Goal: Task Accomplishment & Management: Complete application form

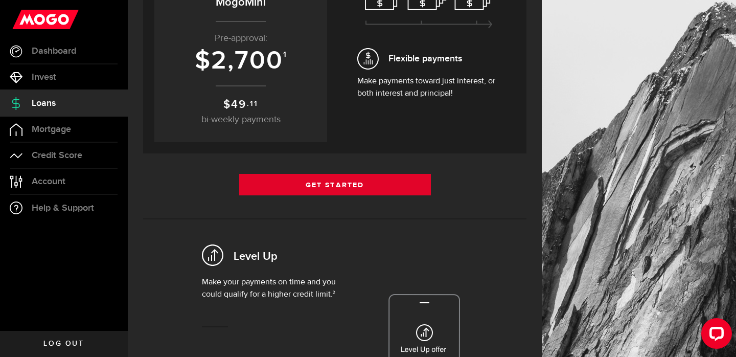
scroll to position [103, 0]
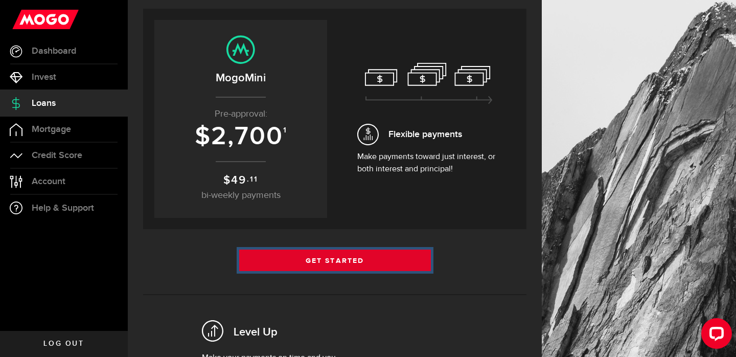
click at [289, 259] on link "Get Started" at bounding box center [335, 259] width 192 height 21
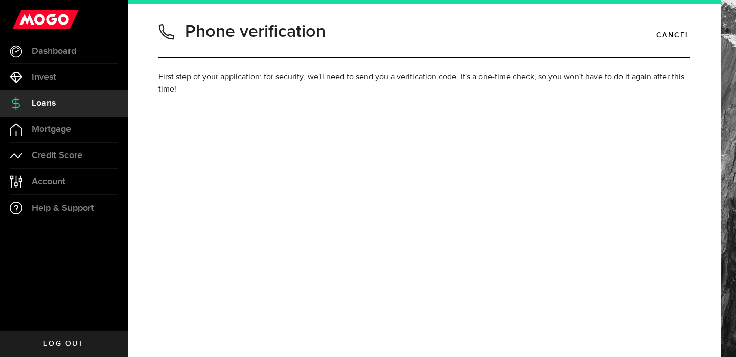
type input "2267240697"
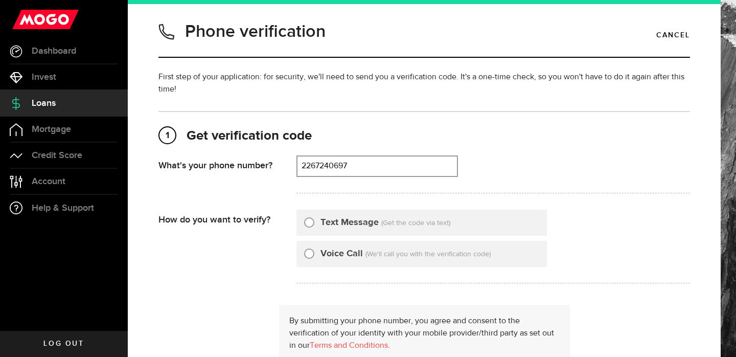
click at [316, 225] on div "Text Message" at bounding box center [341, 223] width 75 height 14
click at [314, 223] on input "Text Message" at bounding box center [309, 221] width 10 height 10
radio input "true"
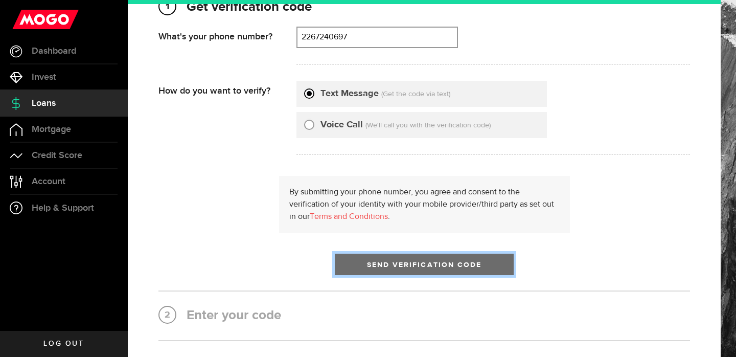
click at [365, 260] on button "Send Verification Code" at bounding box center [424, 263] width 179 height 21
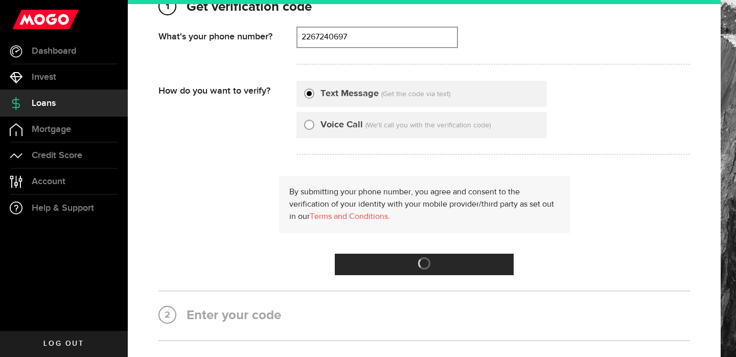
scroll to position [0, 0]
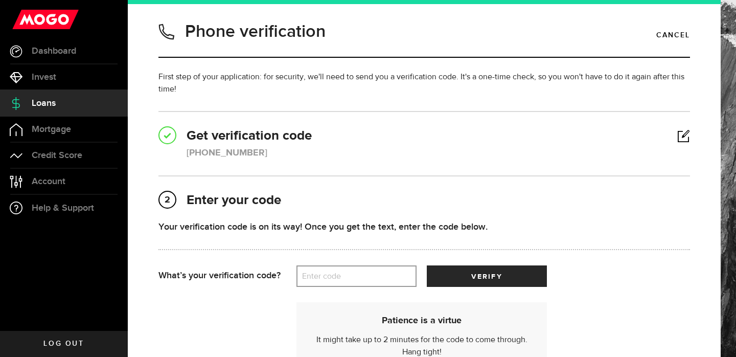
click at [363, 268] on label "Enter code" at bounding box center [356, 276] width 120 height 21
click at [363, 268] on input "Enter code" at bounding box center [356, 275] width 120 height 21
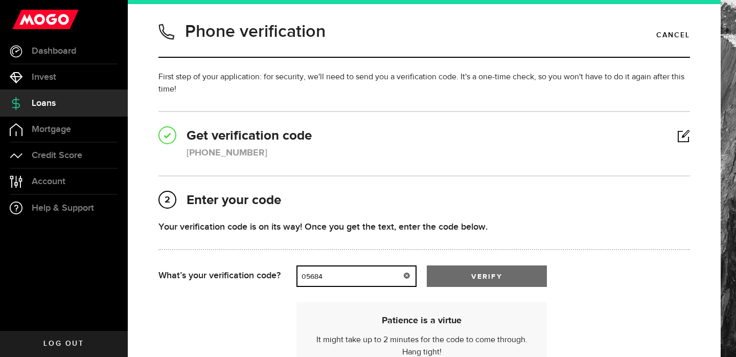
type input "05684"
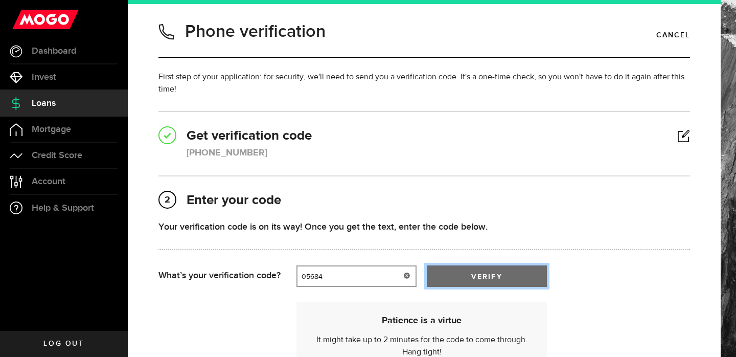
click at [466, 281] on button "verify" at bounding box center [487, 275] width 120 height 21
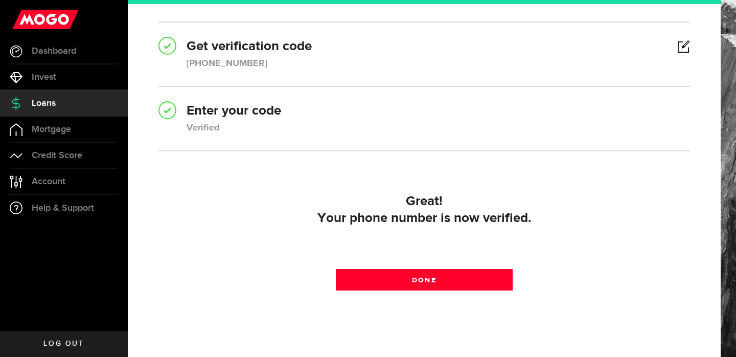
scroll to position [129, 0]
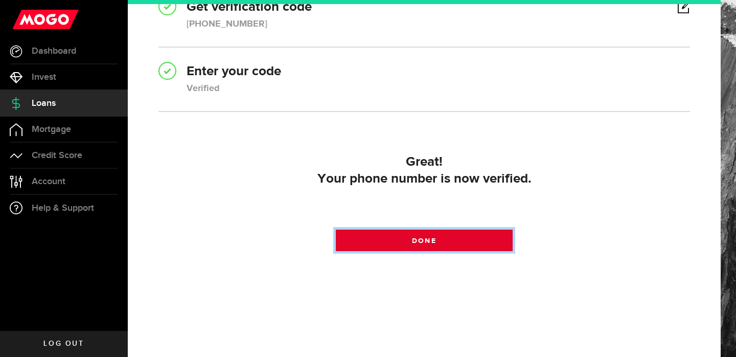
click at [394, 238] on link "Done" at bounding box center [424, 239] width 177 height 21
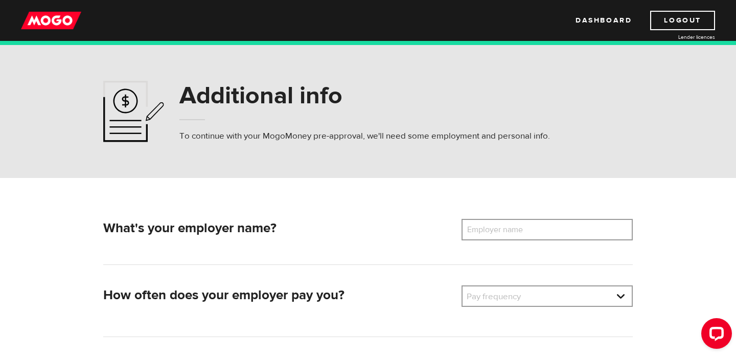
scroll to position [42, 0]
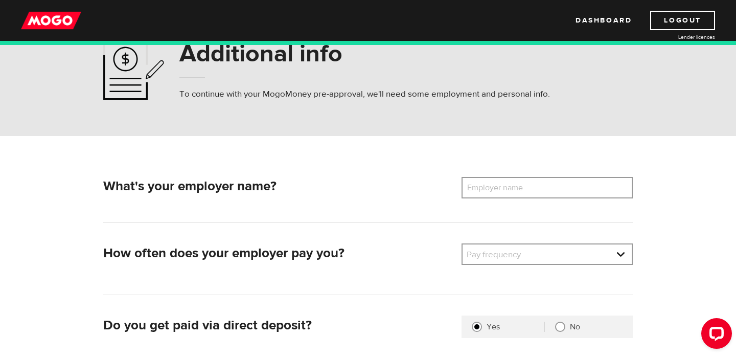
click at [473, 183] on label "Employer name" at bounding box center [502, 187] width 82 height 21
click at [473, 183] on input "Employer name" at bounding box center [546, 187] width 171 height 21
type input "SMI AUTOMATION INC"
click at [502, 258] on link at bounding box center [546, 253] width 169 height 19
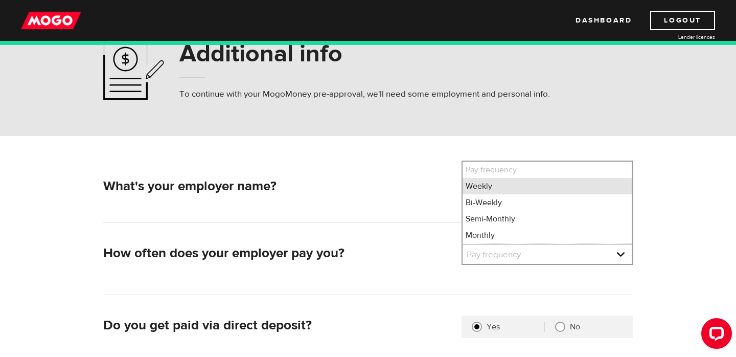
click at [493, 185] on li "Weekly" at bounding box center [546, 186] width 169 height 16
select select "1"
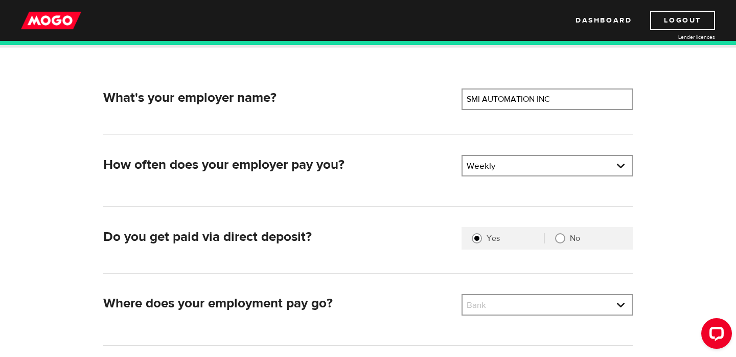
scroll to position [176, 0]
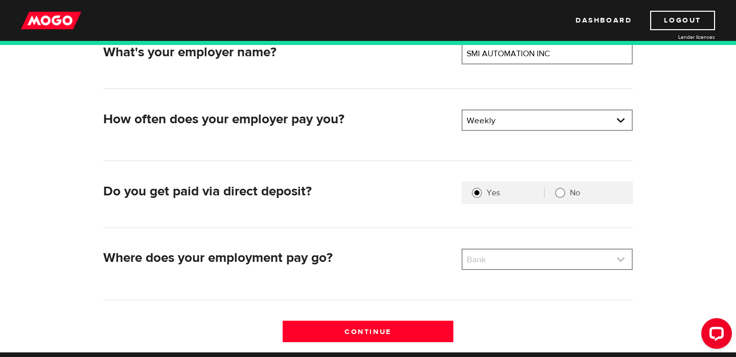
click at [504, 258] on link at bounding box center [546, 258] width 169 height 19
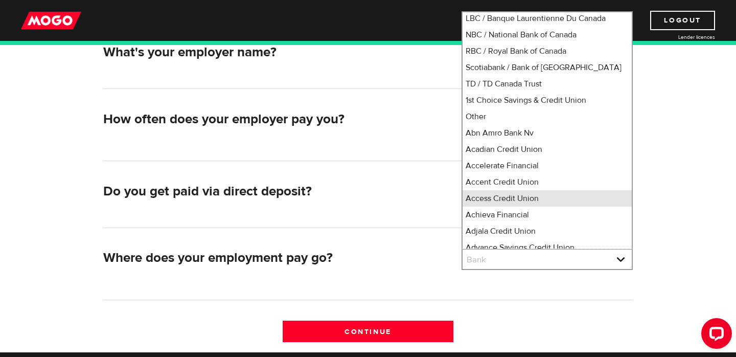
scroll to position [0, 0]
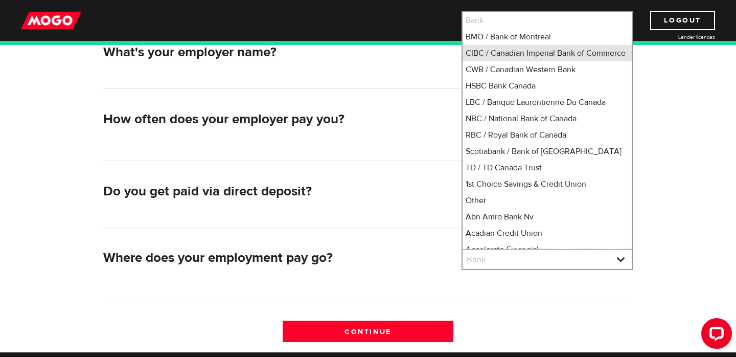
click at [520, 58] on li "CIBC / Canadian Imperial Bank of Commerce" at bounding box center [546, 53] width 169 height 16
select select "4"
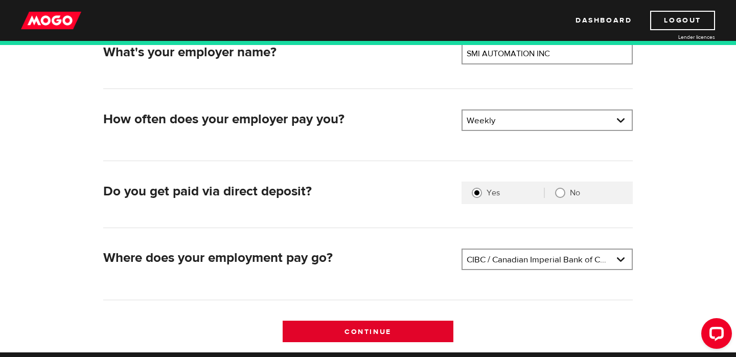
click at [396, 332] on input "Continue" at bounding box center [367, 330] width 171 height 21
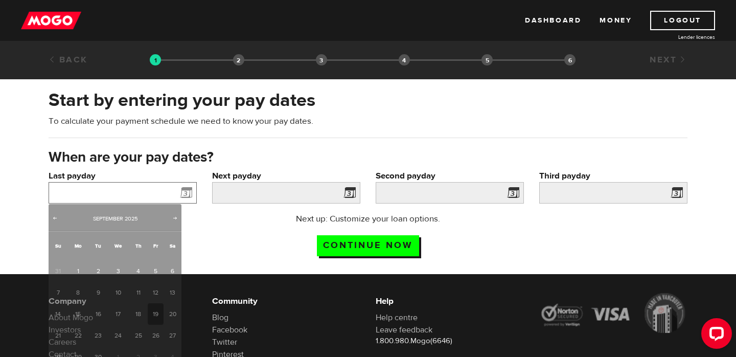
click at [156, 192] on input "Last payday" at bounding box center [123, 192] width 148 height 21
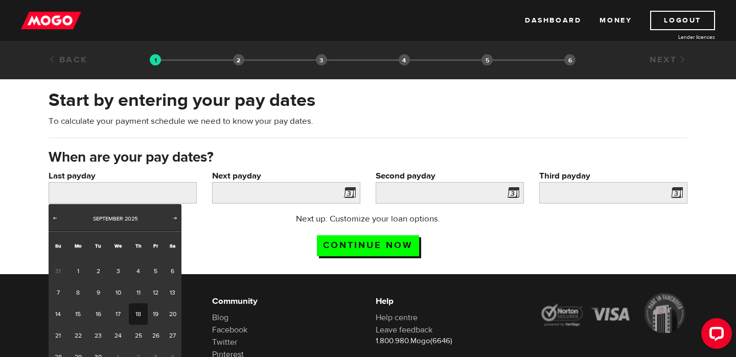
click at [141, 312] on link "18" at bounding box center [138, 313] width 19 height 21
type input "[DATE]"
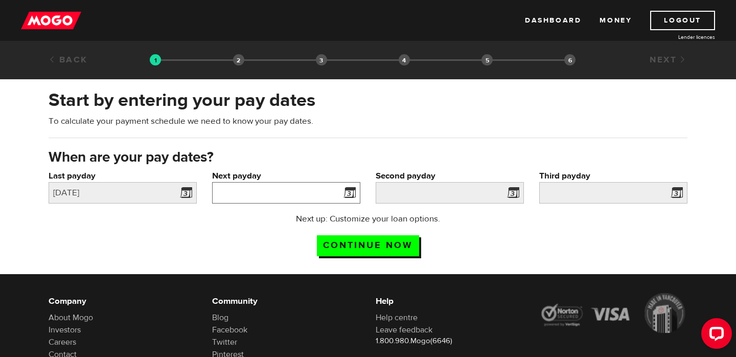
click at [256, 191] on input "Next payday" at bounding box center [286, 192] width 148 height 21
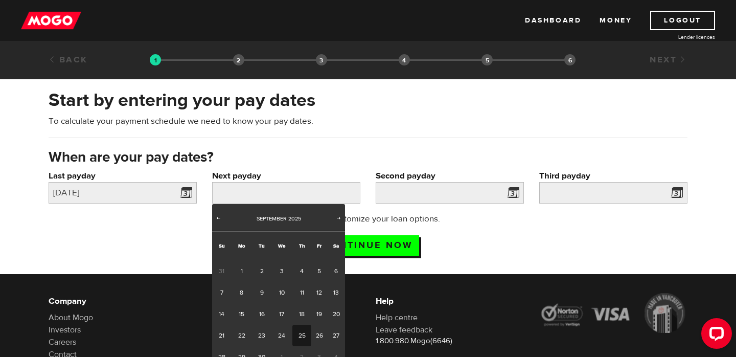
click at [303, 333] on link "25" at bounding box center [301, 334] width 19 height 21
type input "[DATE]"
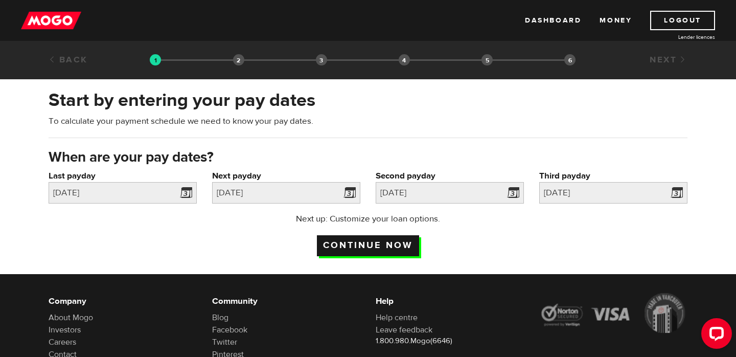
click at [410, 239] on input "Continue now" at bounding box center [368, 245] width 102 height 21
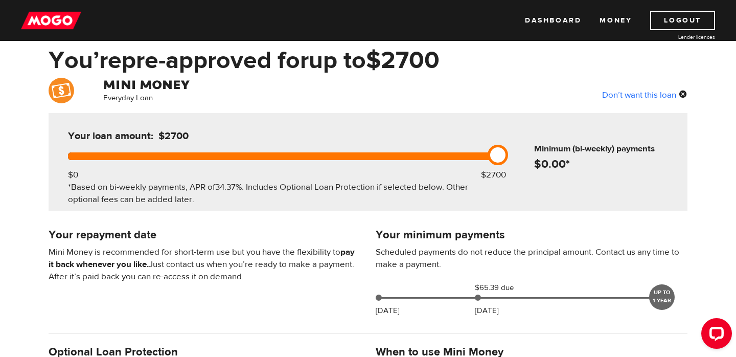
scroll to position [45, 0]
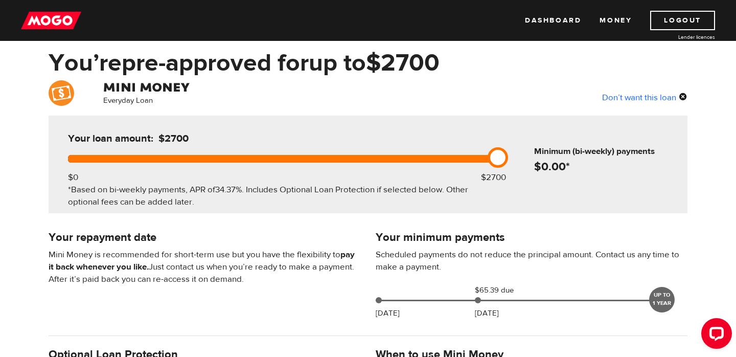
click at [554, 164] on span "0.00" at bounding box center [553, 166] width 25 height 15
click at [346, 166] on div "Your loan amount: $2700 $0 $2700 *Based on bi-weekly payments, APR of 34.37% . …" at bounding box center [281, 164] width 456 height 98
click at [335, 160] on div at bounding box center [280, 159] width 425 height 8
click at [312, 159] on div at bounding box center [194, 159] width 252 height 8
click at [306, 160] on div at bounding box center [194, 159] width 252 height 8
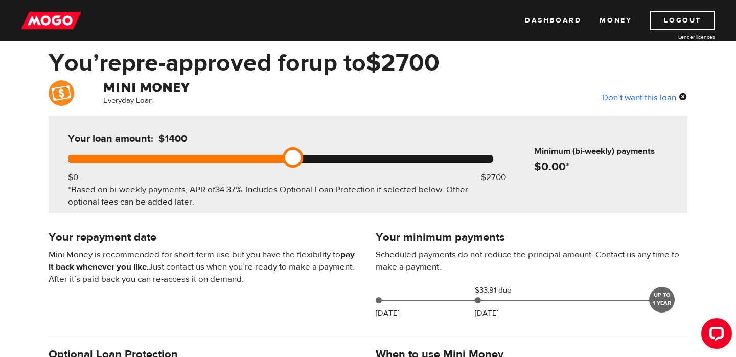
drag, startPoint x: 329, startPoint y: 156, endPoint x: 300, endPoint y: 159, distance: 29.3
click at [300, 159] on link at bounding box center [292, 157] width 20 height 20
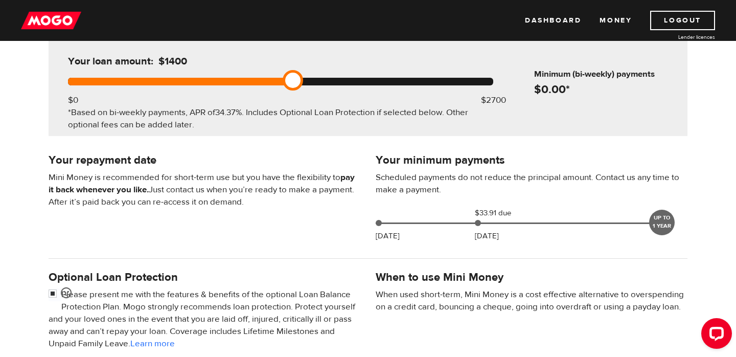
scroll to position [173, 0]
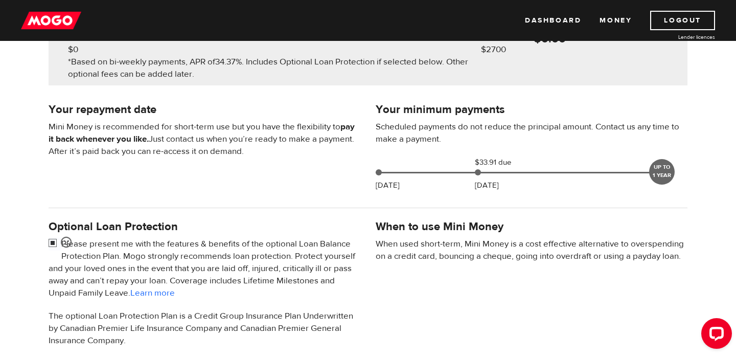
click at [50, 243] on input "checkbox" at bounding box center [55, 244] width 13 height 13
checkbox input "false"
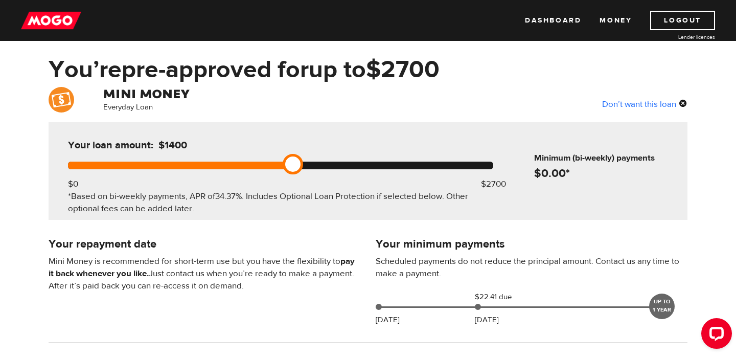
scroll to position [0, 0]
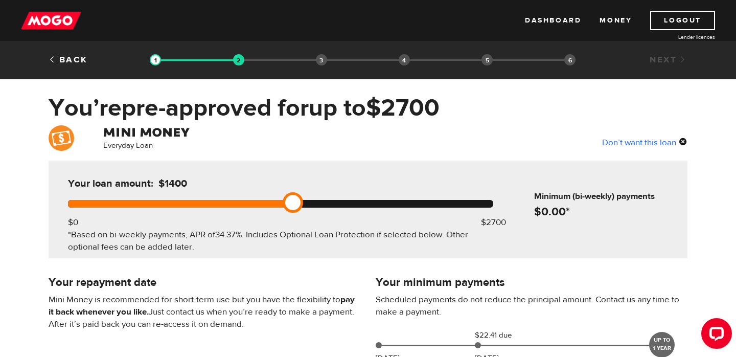
click at [492, 205] on div at bounding box center [280, 204] width 425 height 8
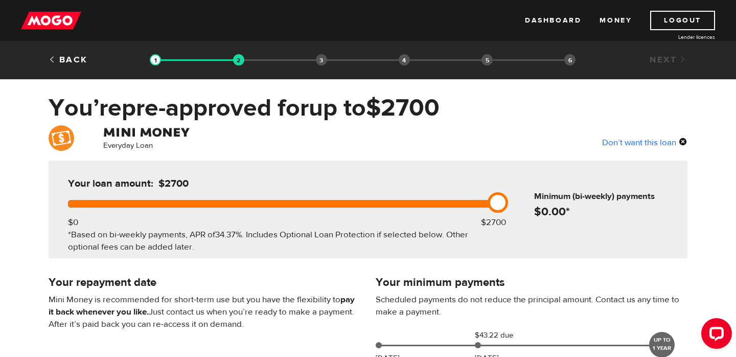
drag, startPoint x: 484, startPoint y: 204, endPoint x: 507, endPoint y: 202, distance: 23.6
click at [507, 203] on link at bounding box center [497, 202] width 20 height 20
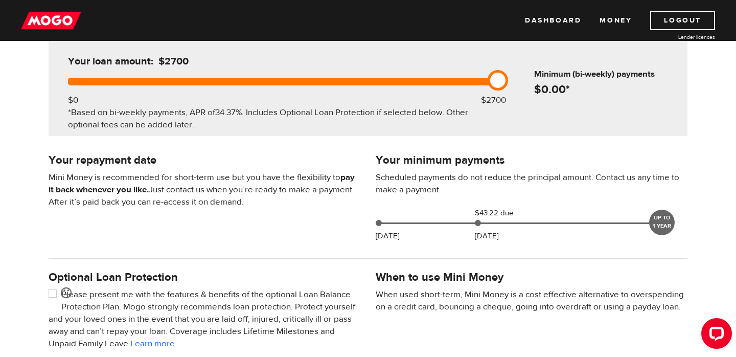
scroll to position [85, 0]
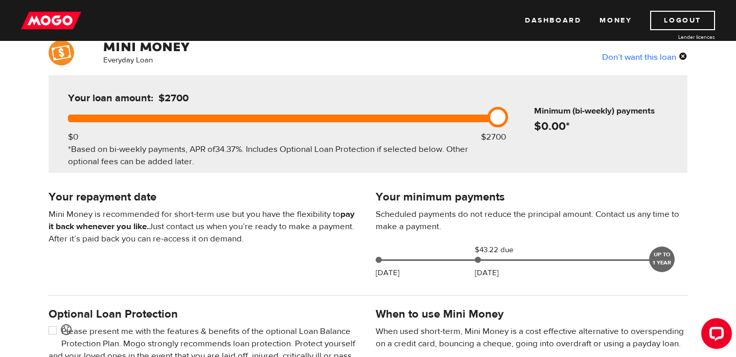
click at [661, 259] on div "UP TO 1 YEAR" at bounding box center [662, 259] width 26 height 26
click at [639, 258] on div "Sep 22 $43.22 due Oct 09 UP TO 1 YEAR" at bounding box center [520, 258] width 298 height 28
click at [639, 264] on div "Sep 22 $43.22 due Oct 09 UP TO 1 YEAR" at bounding box center [520, 258] width 298 height 28
drag, startPoint x: 477, startPoint y: 258, endPoint x: 562, endPoint y: 259, distance: 84.8
click at [562, 259] on div "Sep 22 $43.22 due Oct 09 UP TO 1 YEAR" at bounding box center [520, 259] width 290 height 31
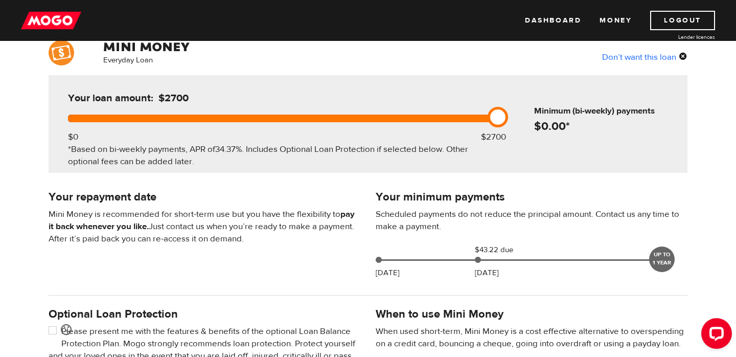
click at [562, 259] on span at bounding box center [516, 260] width 283 height 2
click at [572, 259] on span at bounding box center [516, 260] width 283 height 2
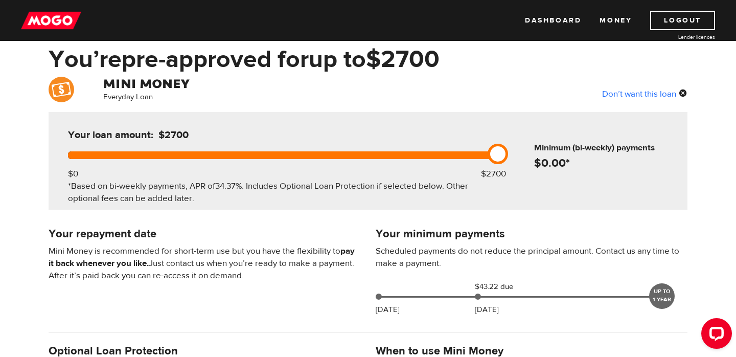
scroll to position [45, 0]
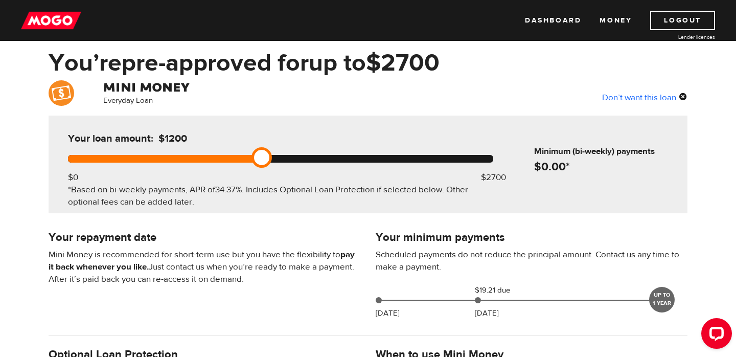
click at [254, 159] on div at bounding box center [280, 159] width 425 height 8
click at [250, 161] on div at bounding box center [162, 159] width 189 height 8
click at [253, 161] on link at bounding box center [261, 157] width 20 height 20
click at [248, 161] on div at bounding box center [280, 159] width 425 height 8
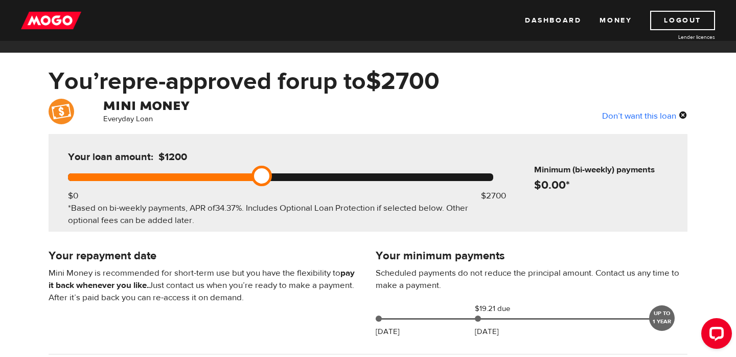
scroll to position [0, 0]
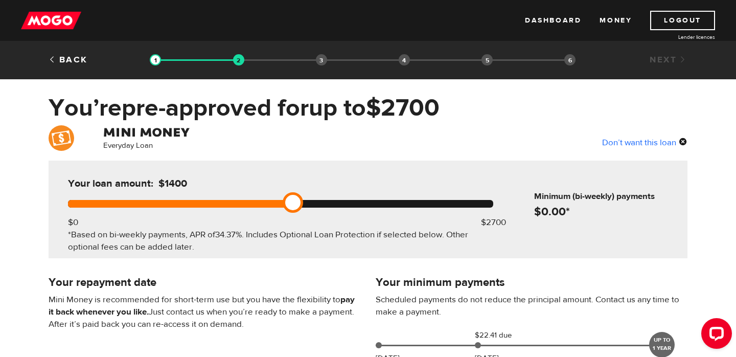
drag, startPoint x: 264, startPoint y: 206, endPoint x: 285, endPoint y: 206, distance: 21.5
click at [285, 206] on link at bounding box center [292, 202] width 20 height 20
click at [303, 201] on div at bounding box center [280, 204] width 425 height 8
click at [313, 204] on div at bounding box center [280, 204] width 425 height 8
click at [328, 203] on link at bounding box center [324, 202] width 20 height 20
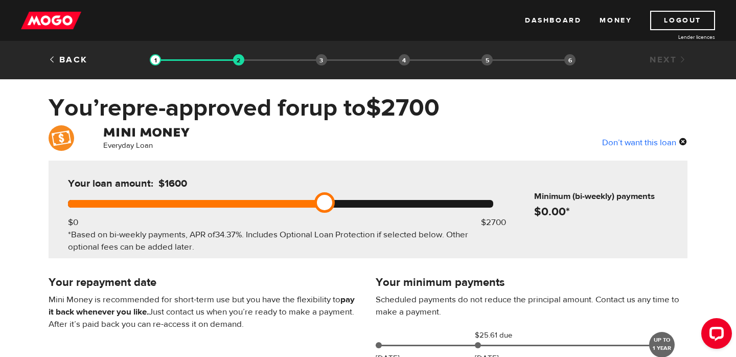
click at [336, 203] on div at bounding box center [280, 204] width 425 height 8
click at [351, 204] on link at bounding box center [355, 202] width 20 height 20
click at [365, 204] on link at bounding box center [355, 202] width 20 height 20
click at [370, 204] on div at bounding box center [280, 204] width 425 height 8
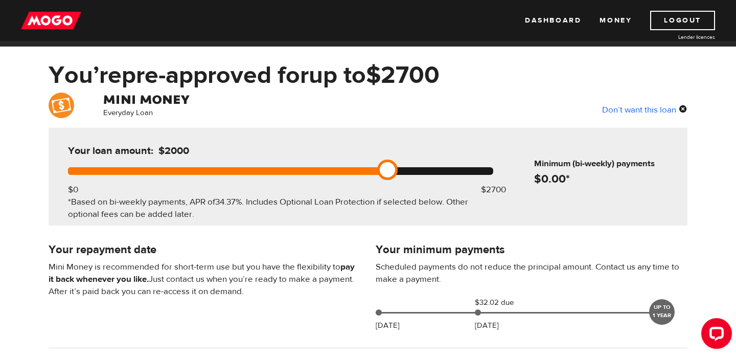
scroll to position [33, 0]
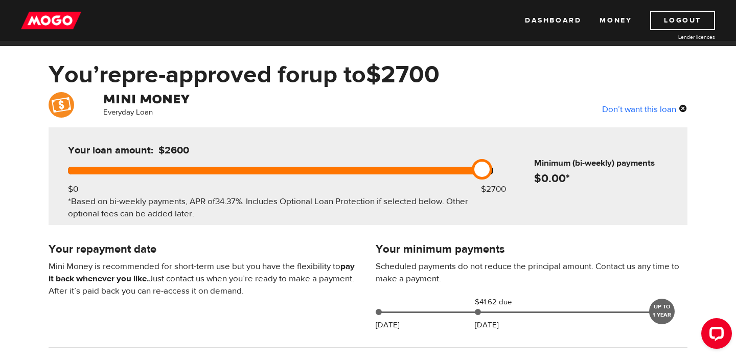
click at [482, 172] on div at bounding box center [280, 171] width 425 height 8
drag, startPoint x: 481, startPoint y: 173, endPoint x: 494, endPoint y: 171, distance: 12.9
click at [494, 171] on div "Your loan amount: $2600 $0 $2700 *Based on bi-weekly payments, APR of 34.37% . …" at bounding box center [281, 176] width 456 height 98
drag, startPoint x: 482, startPoint y: 169, endPoint x: 509, endPoint y: 168, distance: 27.6
click at [509, 169] on div "Your loan amount: $2700 $0 $2700 *Based on bi-weekly payments, APR of 34.37% . …" at bounding box center [368, 176] width 639 height 98
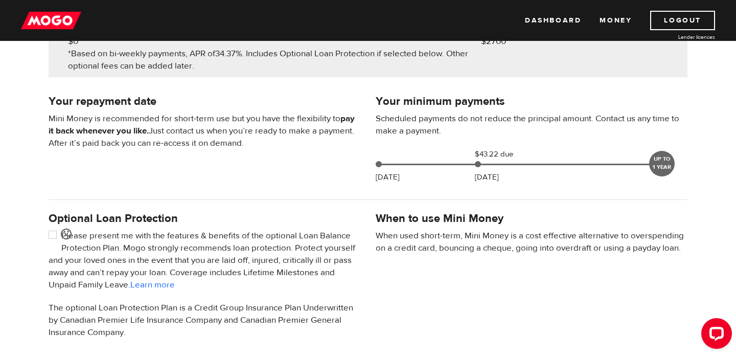
scroll to position [444, 0]
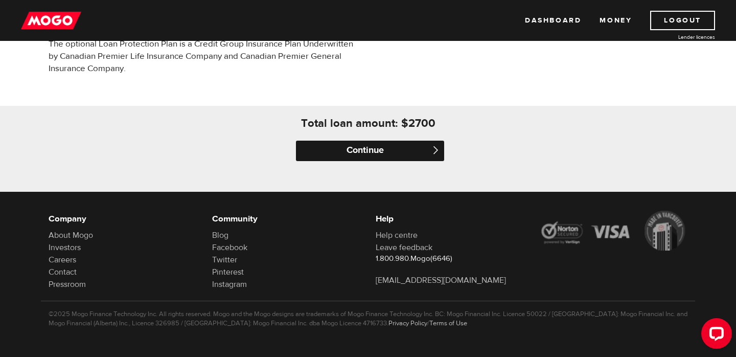
click at [427, 152] on input "Continue" at bounding box center [370, 150] width 148 height 20
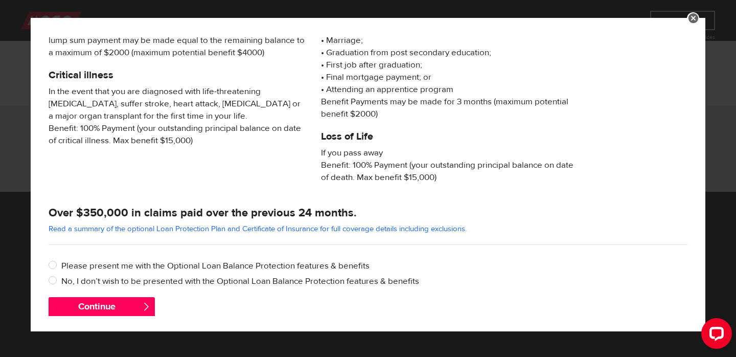
scroll to position [196, 0]
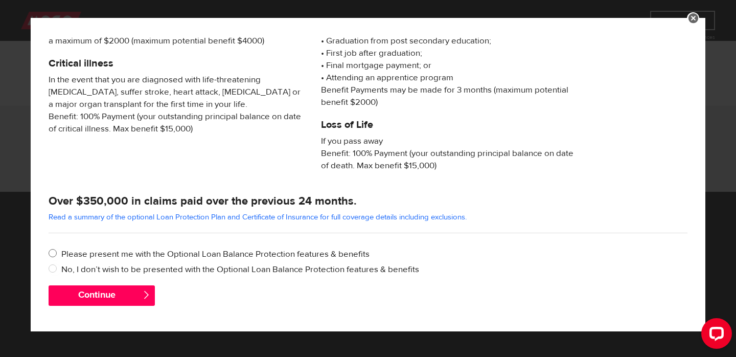
click at [158, 253] on label "Please present me with the Optional Loan Balance Protection features & benefits" at bounding box center [374, 254] width 626 height 12
click at [61, 253] on input "Please present me with the Optional Loan Balance Protection features & benefits" at bounding box center [55, 254] width 13 height 13
radio input "true"
click at [158, 253] on label "Please present me with the Optional Loan Balance Protection features & benefits" at bounding box center [374, 254] width 626 height 12
click at [61, 253] on input "Please present me with the Optional Loan Balance Protection features & benefits" at bounding box center [55, 254] width 13 height 13
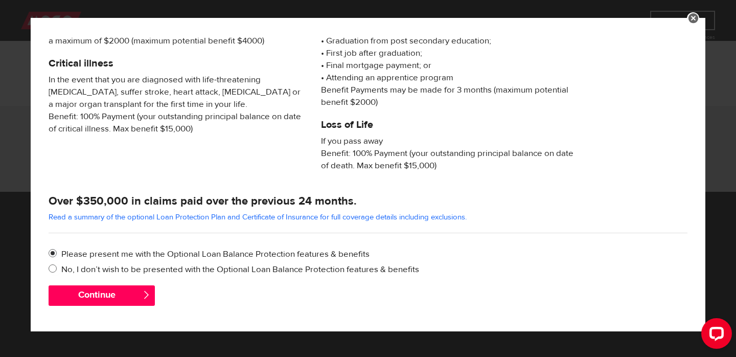
click at [159, 269] on label "No, I don’t wish to be presented with the Optional Loan Balance Protection feat…" at bounding box center [374, 269] width 626 height 12
click at [61, 269] on input "No, I don’t wish to be presented with the Optional Loan Balance Protection feat…" at bounding box center [55, 269] width 13 height 13
radio input "true"
click at [138, 291] on button "Continue" at bounding box center [102, 295] width 106 height 20
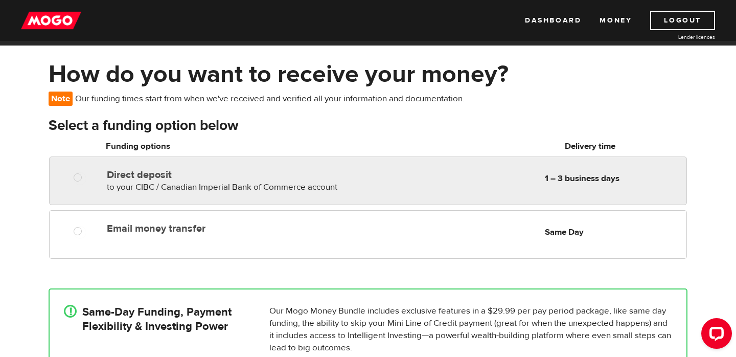
scroll to position [35, 0]
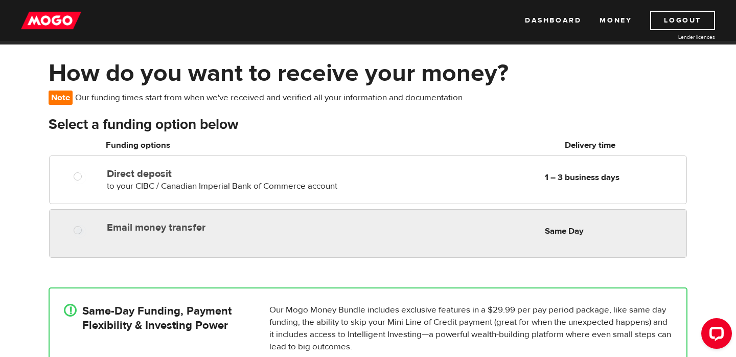
radio input "true"
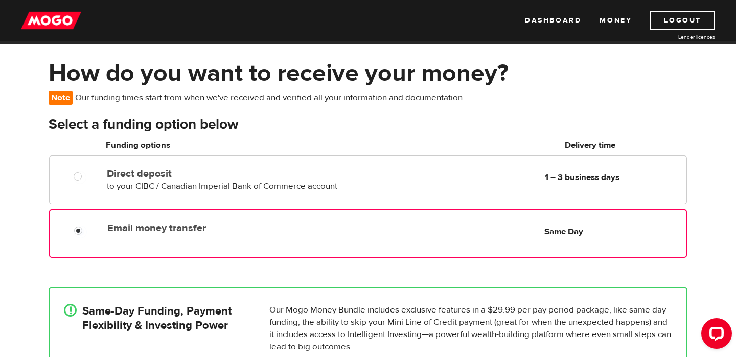
click at [231, 220] on div "Email money transfer Delivery in Same Day" at bounding box center [224, 226] width 243 height 16
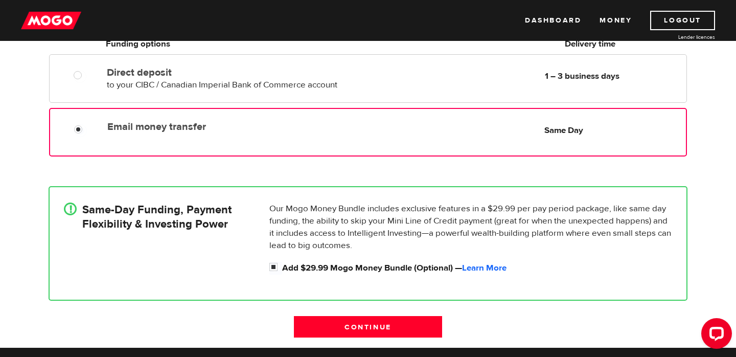
scroll to position [137, 0]
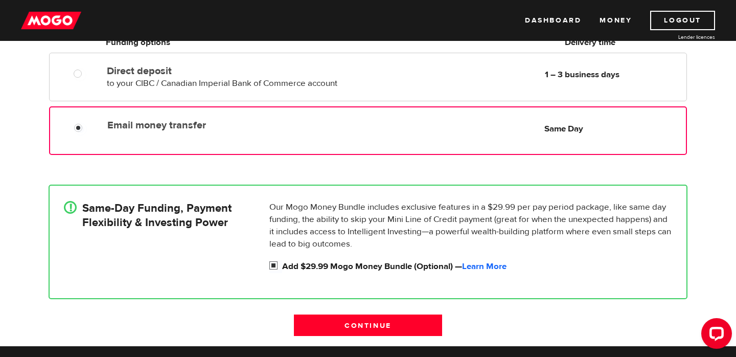
click at [271, 268] on input "Add $29.99 Mogo Money Bundle (Optional) — Learn More" at bounding box center [275, 266] width 13 height 13
checkbox input "false"
radio input "false"
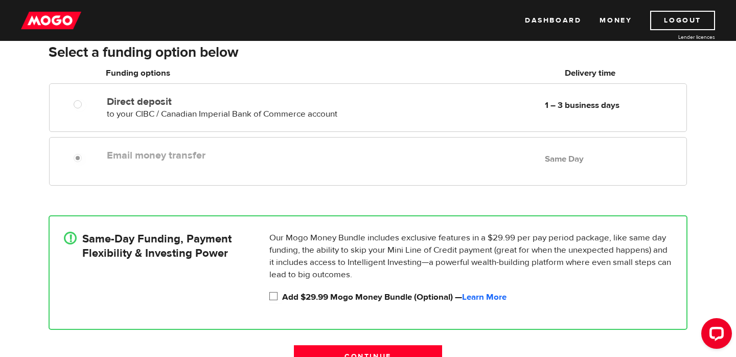
scroll to position [100, 0]
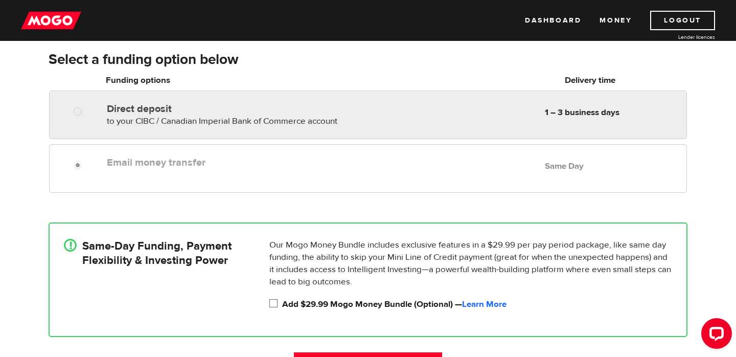
radio input "true"
click at [305, 113] on label "Direct deposit" at bounding box center [224, 109] width 235 height 12
click at [86, 113] on input "Direct deposit" at bounding box center [80, 112] width 13 height 13
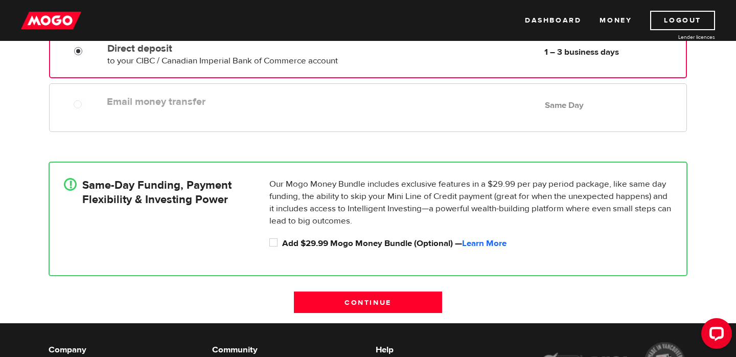
scroll to position [170, 0]
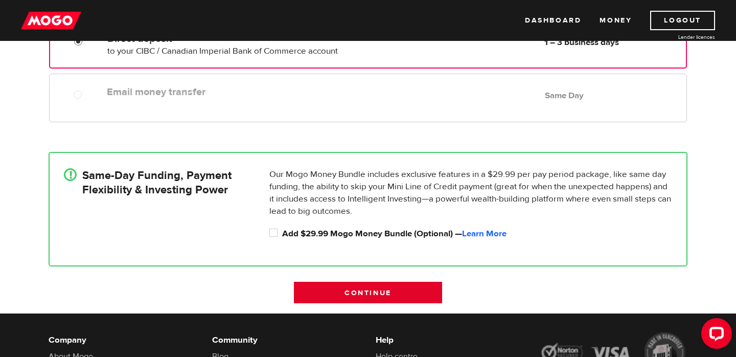
click at [321, 300] on input "Continue" at bounding box center [368, 291] width 148 height 21
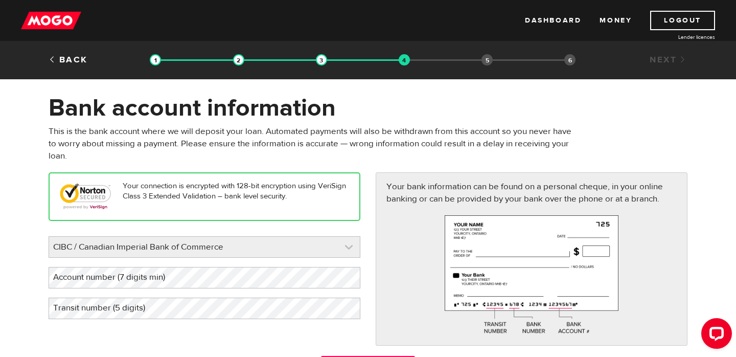
click at [269, 244] on link at bounding box center [204, 247] width 311 height 20
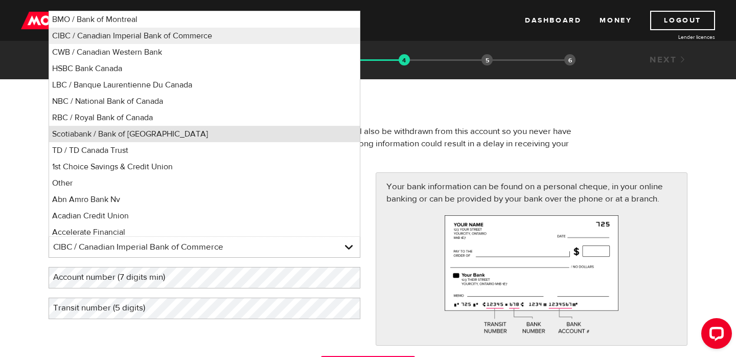
scroll to position [4, 0]
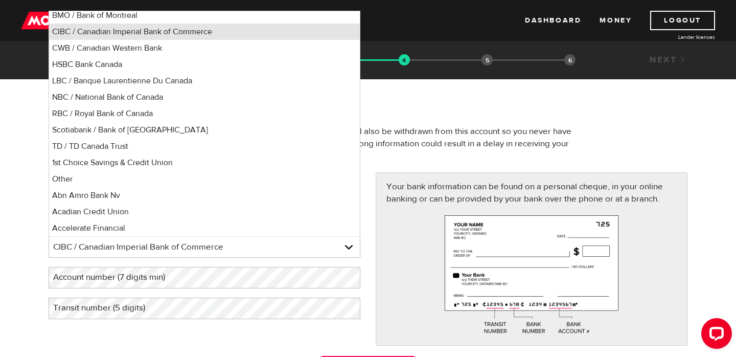
click at [228, 31] on li "CIBC / Canadian Imperial Bank of Commerce" at bounding box center [204, 31] width 311 height 16
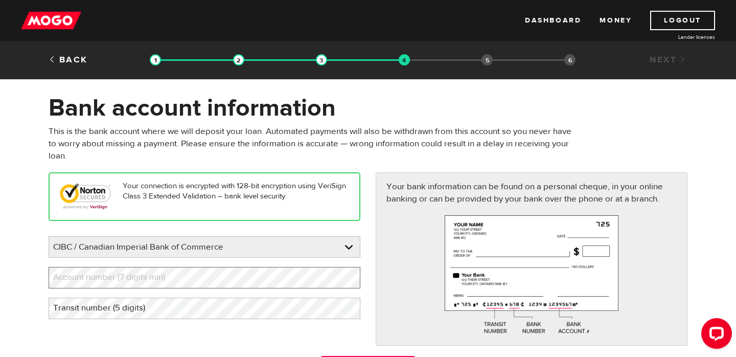
scroll to position [60, 0]
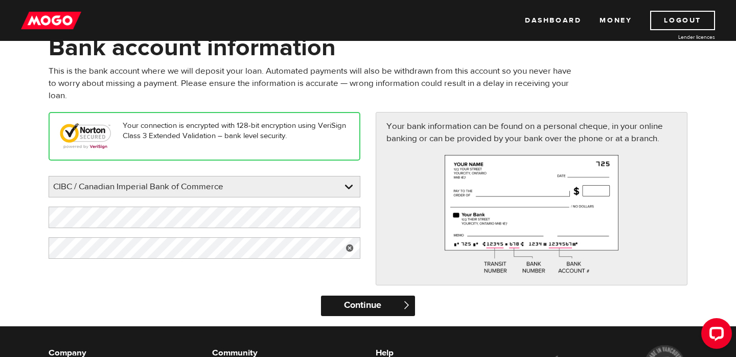
click at [342, 296] on input "Continue" at bounding box center [367, 305] width 93 height 20
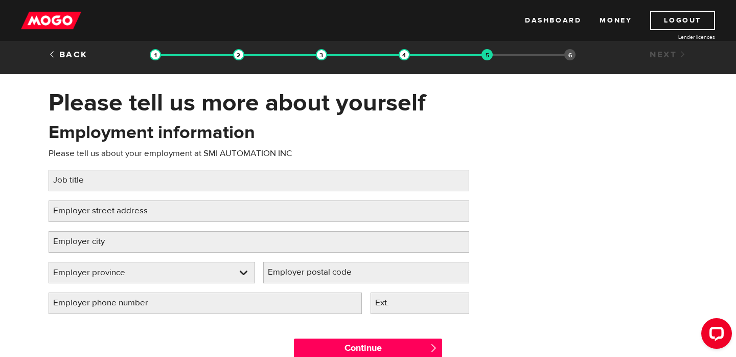
scroll to position [5, 0]
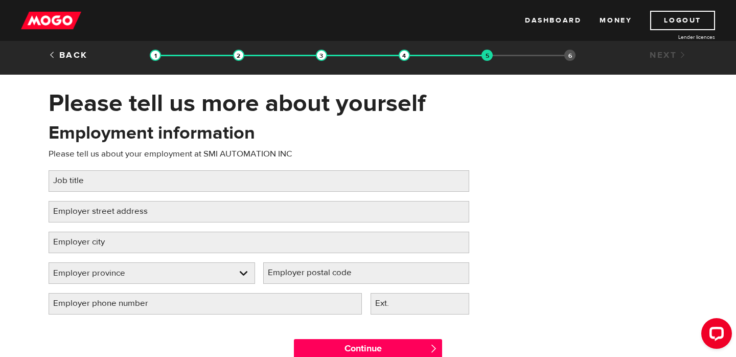
click at [268, 198] on div "Employment information Please tell us about your employment at SMI AUTOMATION I…" at bounding box center [259, 222] width 436 height 203
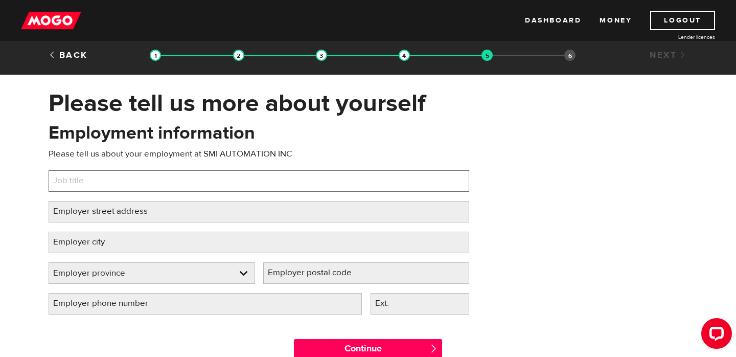
click at [266, 182] on input "Job title" at bounding box center [259, 180] width 420 height 21
type input "QUALITY ENGINEER"
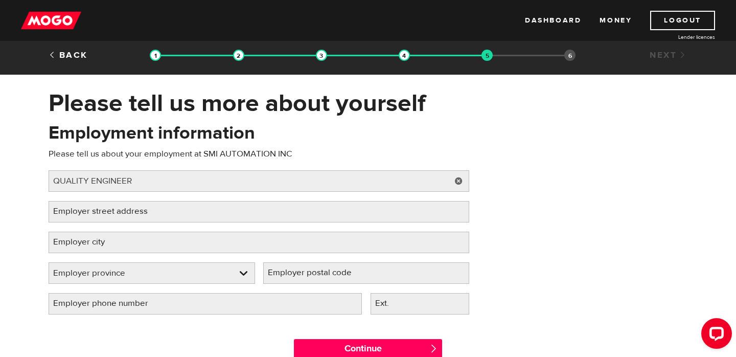
drag, startPoint x: 196, startPoint y: 225, endPoint x: 196, endPoint y: 216, distance: 9.2
click at [196, 225] on div "Employment information Please tell us about your employment at SMI AUTOMATION I…" at bounding box center [259, 222] width 436 height 203
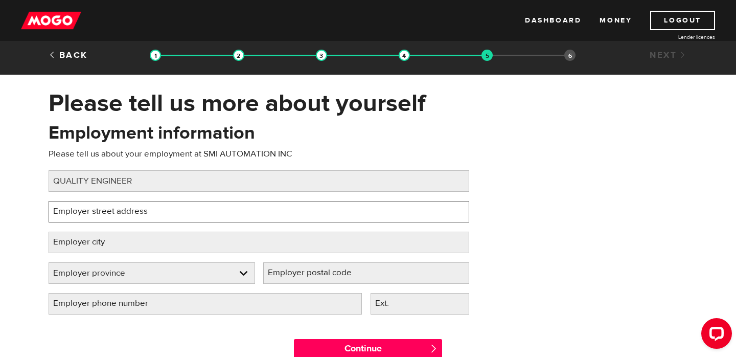
click at [196, 216] on input "Employer street address" at bounding box center [259, 211] width 420 height 21
type input "3920 NORTH TALBOT ROAD"
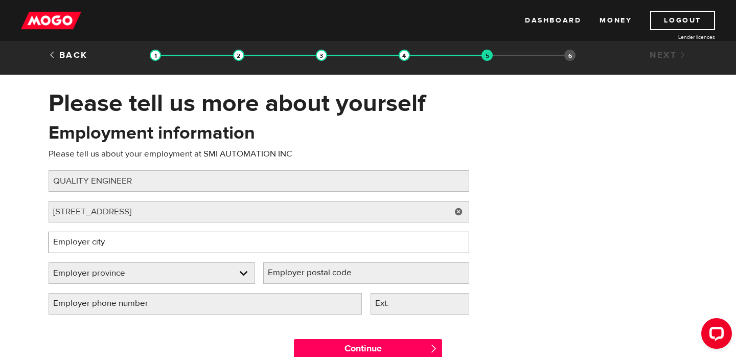
click at [205, 243] on input "Employer city" at bounding box center [259, 241] width 420 height 21
type input "WINDSOR"
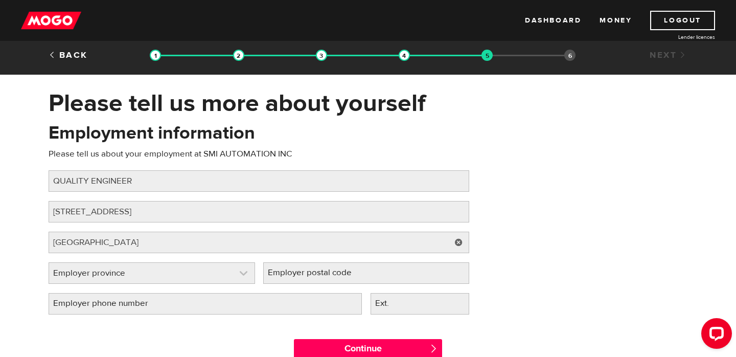
click at [192, 273] on link at bounding box center [151, 273] width 205 height 20
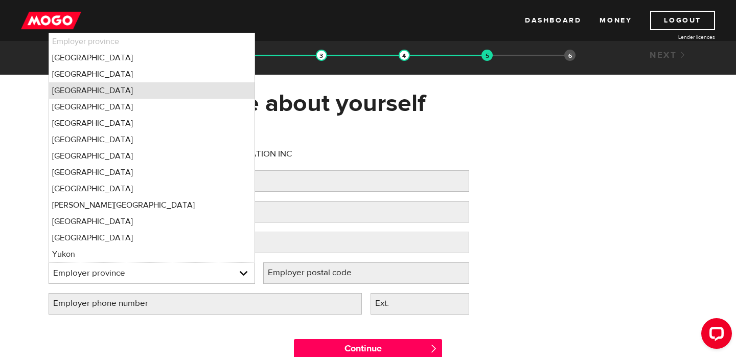
click at [155, 92] on li "Ontario" at bounding box center [151, 90] width 205 height 16
select select "ON"
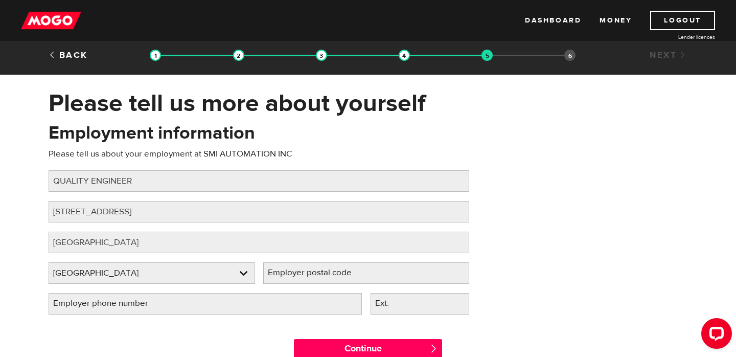
click at [297, 267] on label "Employer postal code" at bounding box center [317, 272] width 109 height 21
click at [297, 267] on input "Employer postal code" at bounding box center [366, 272] width 206 height 21
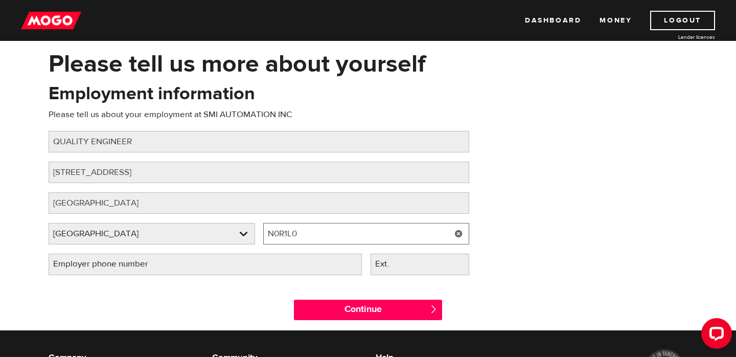
scroll to position [44, 0]
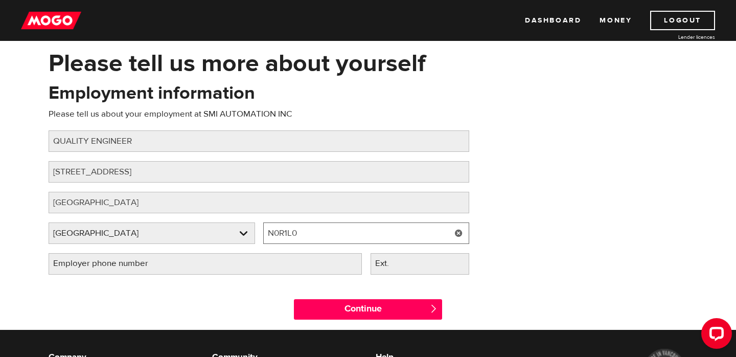
click at [284, 235] on input "N0R1L0" at bounding box center [366, 232] width 206 height 21
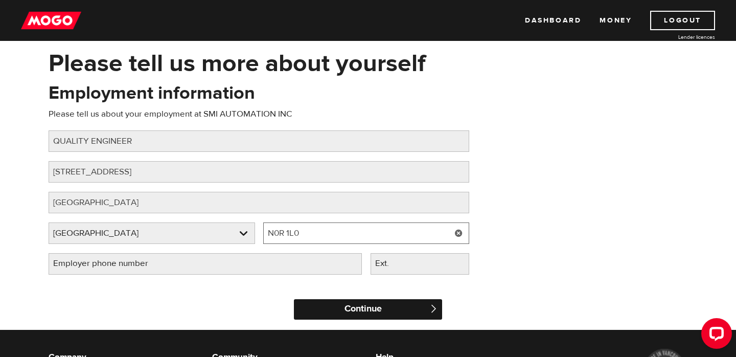
type input "N0R 1L0"
click at [327, 305] on input "Continue" at bounding box center [368, 309] width 148 height 20
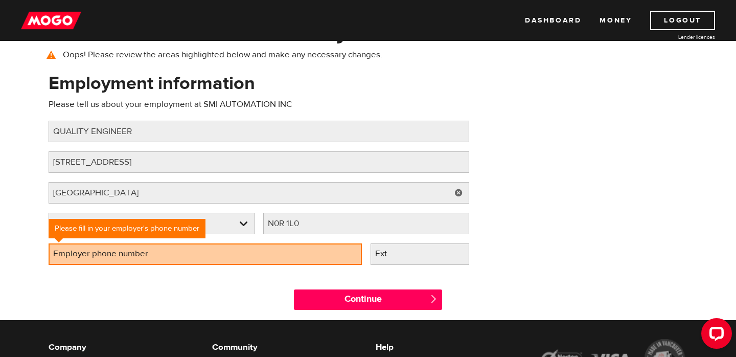
scroll to position [79, 0]
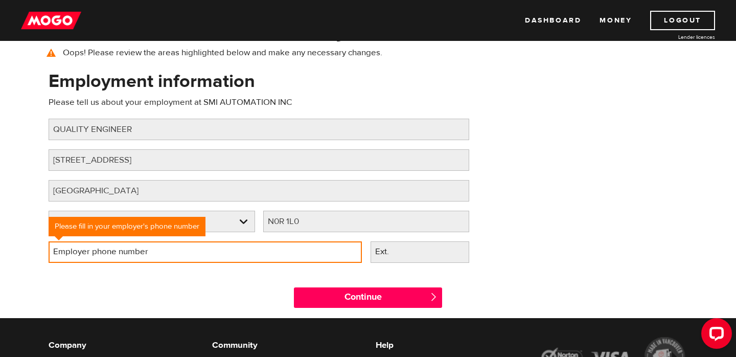
click at [235, 256] on input "Employer phone number" at bounding box center [205, 251] width 313 height 21
type input "[PHONE_NUMBER]"
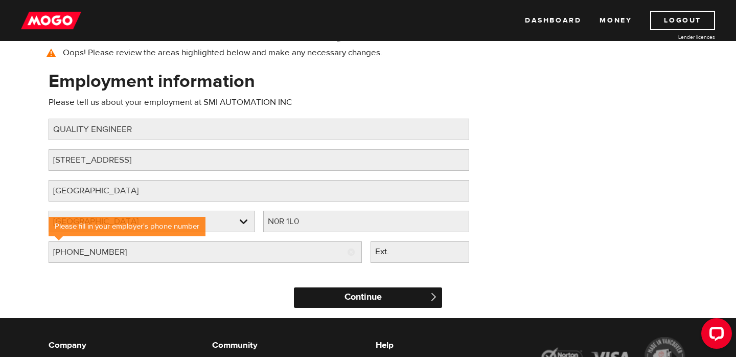
click at [361, 289] on input "Continue" at bounding box center [368, 297] width 148 height 20
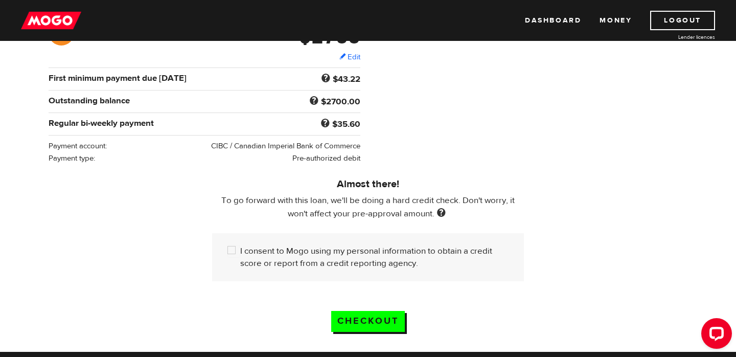
scroll to position [171, 0]
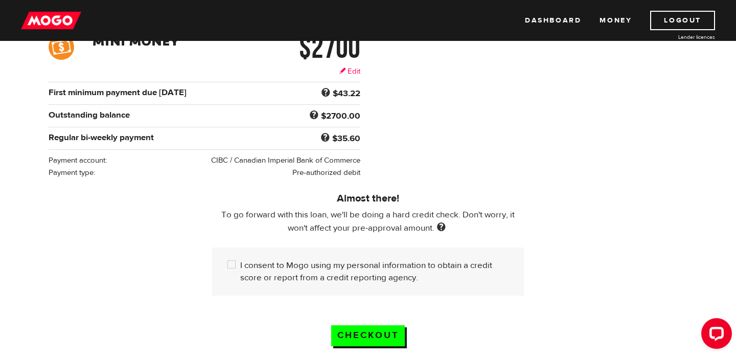
click at [354, 69] on link "Edit" at bounding box center [349, 71] width 21 height 11
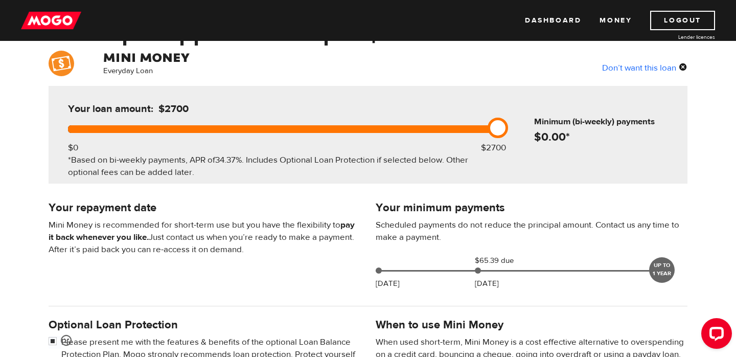
scroll to position [76, 0]
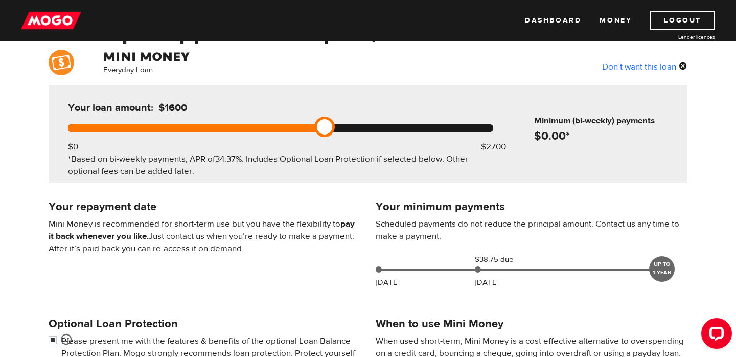
click at [307, 126] on div at bounding box center [194, 128] width 252 height 8
click at [175, 132] on div at bounding box center [280, 128] width 425 height 8
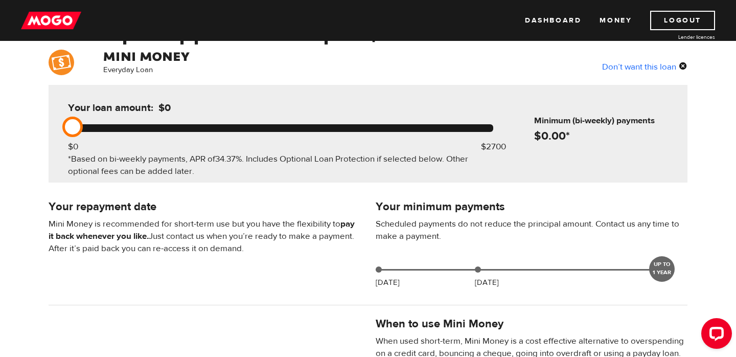
click at [79, 129] on div at bounding box center [280, 128] width 425 height 8
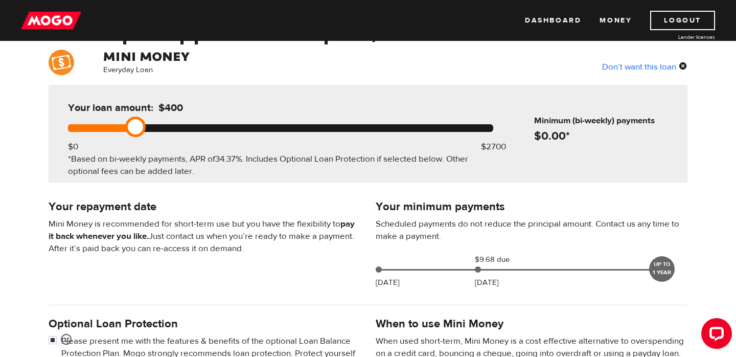
click at [120, 127] on div at bounding box center [280, 128] width 425 height 8
click at [204, 127] on div at bounding box center [280, 128] width 425 height 8
click at [211, 128] on div at bounding box center [280, 128] width 425 height 8
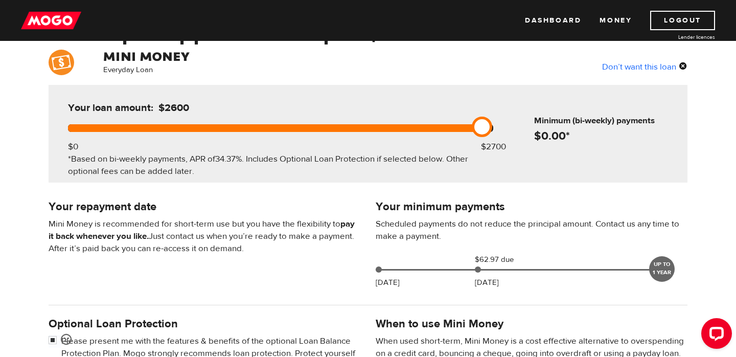
click at [491, 128] on div at bounding box center [280, 128] width 425 height 8
drag, startPoint x: 486, startPoint y: 129, endPoint x: 503, endPoint y: 127, distance: 17.0
click at [502, 128] on link at bounding box center [497, 126] width 20 height 20
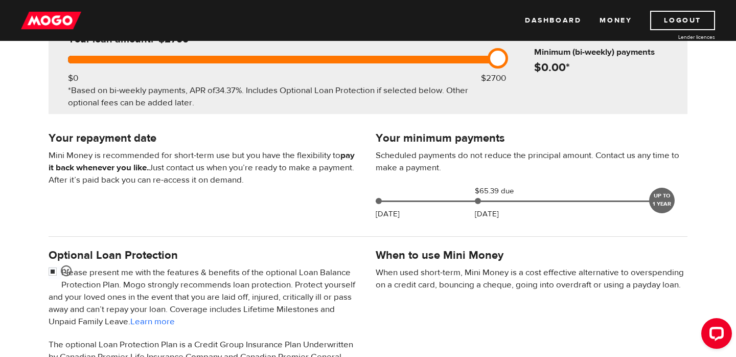
scroll to position [210, 0]
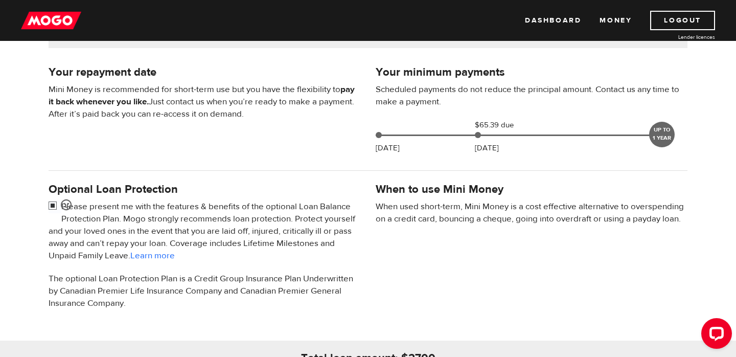
click at [52, 206] on input "checkbox" at bounding box center [55, 206] width 13 height 13
checkbox input "false"
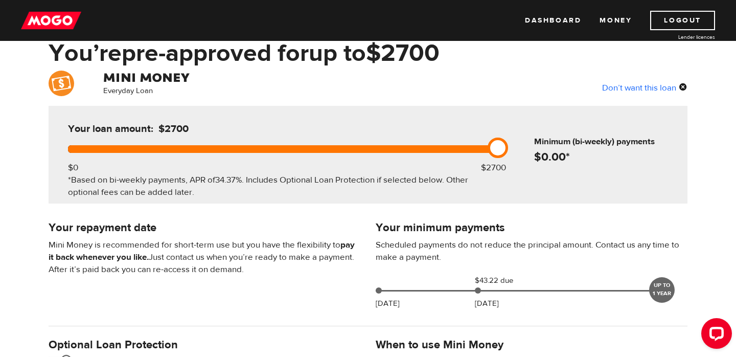
scroll to position [58, 0]
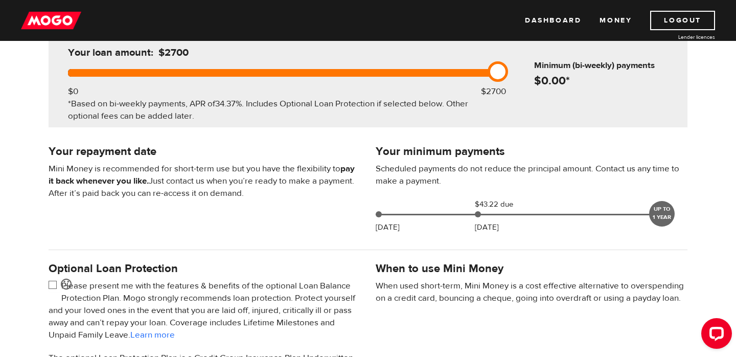
click at [222, 276] on div "Optional Loan Protection Please present me with the features & benefits of the …" at bounding box center [204, 329] width 327 height 140
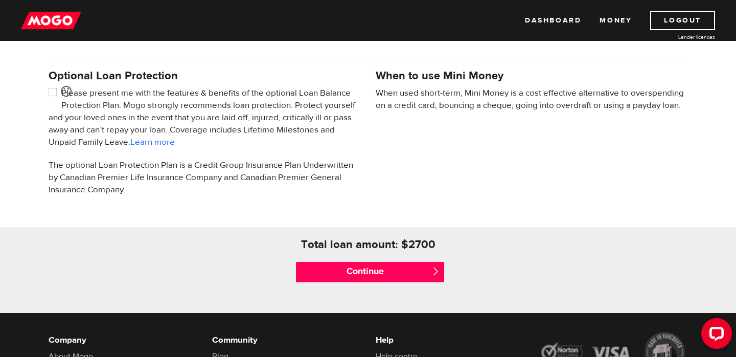
scroll to position [326, 0]
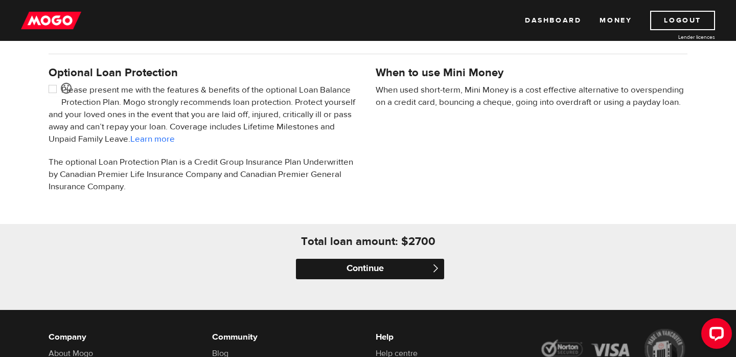
click at [313, 260] on input "Continue" at bounding box center [370, 268] width 148 height 20
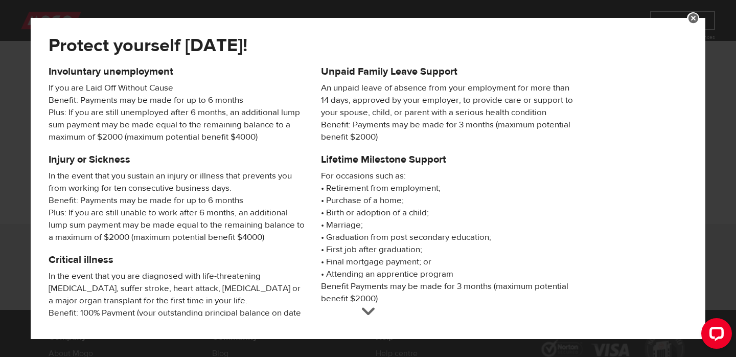
scroll to position [196, 0]
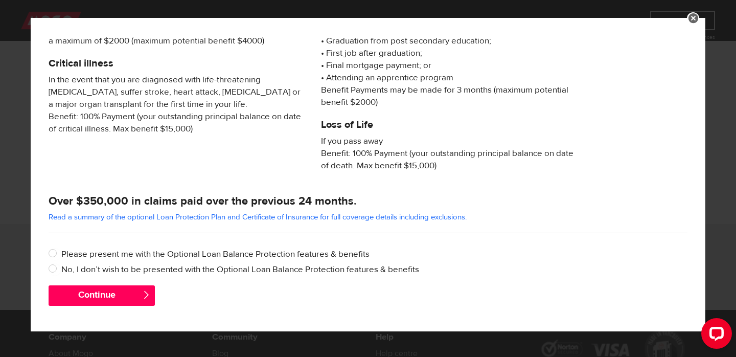
click at [145, 294] on span "" at bounding box center [146, 294] width 9 height 9
click at [136, 294] on button "Continue" at bounding box center [102, 295] width 106 height 20
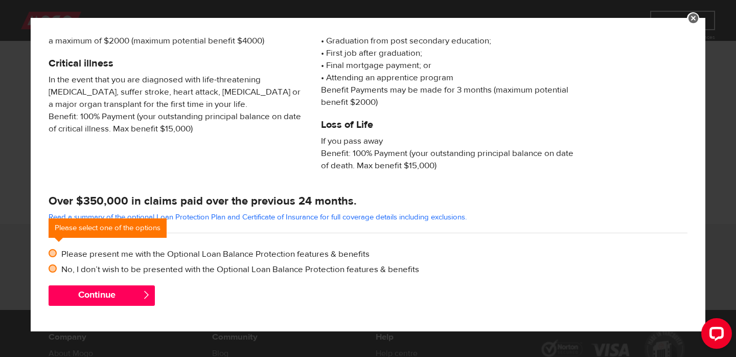
click at [139, 265] on label "No, I don’t wish to be presented with the Optional Loan Balance Protection feat…" at bounding box center [374, 269] width 626 height 12
click at [61, 265] on input "No, I don’t wish to be presented with the Optional Loan Balance Protection feat…" at bounding box center [55, 269] width 13 height 13
radio input "true"
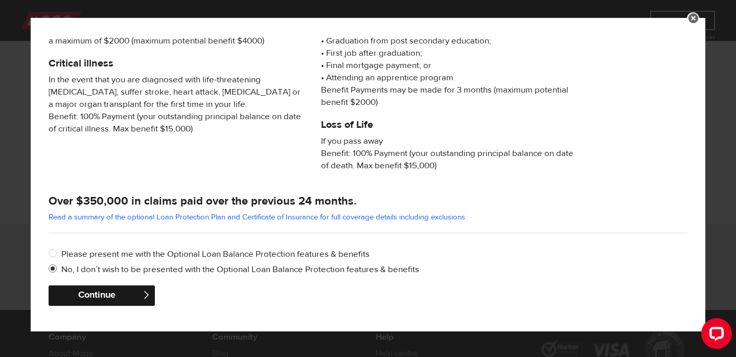
click at [136, 298] on button "Continue" at bounding box center [102, 295] width 106 height 20
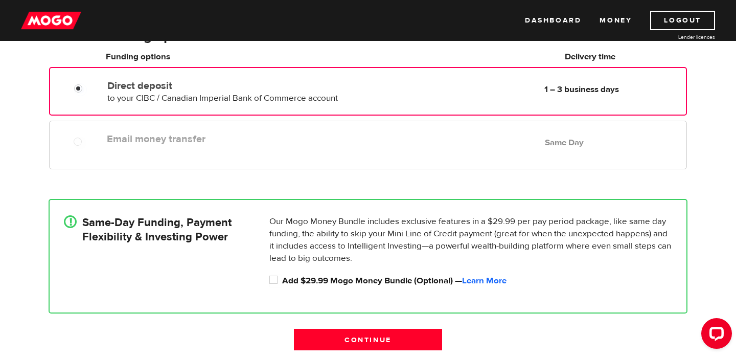
scroll to position [166, 0]
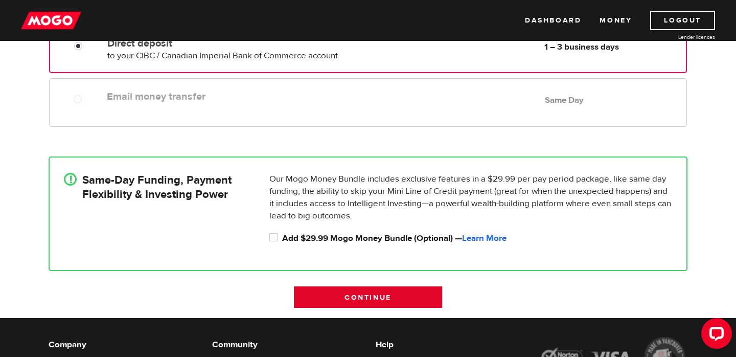
click at [344, 295] on input "Continue" at bounding box center [368, 296] width 148 height 21
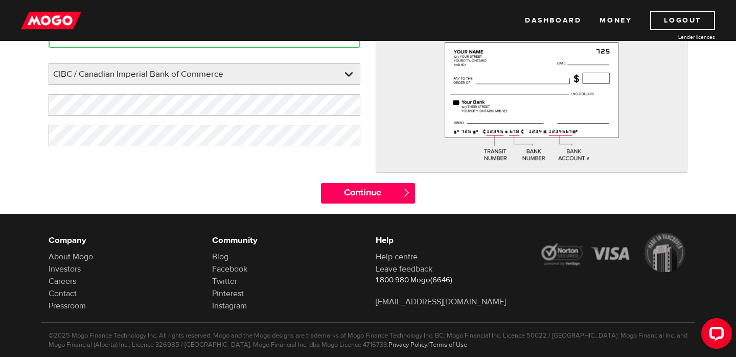
scroll to position [191, 0]
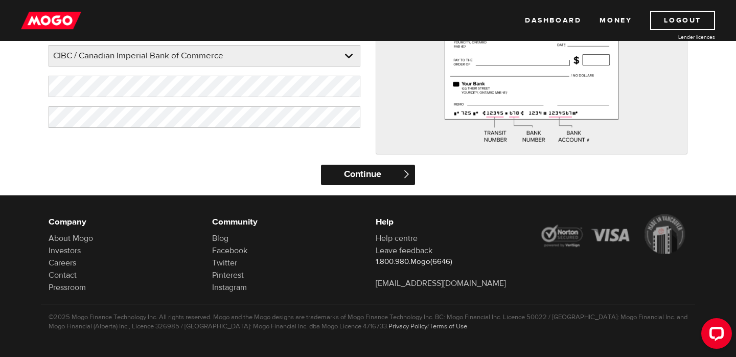
click at [379, 178] on input "Continue" at bounding box center [367, 174] width 93 height 20
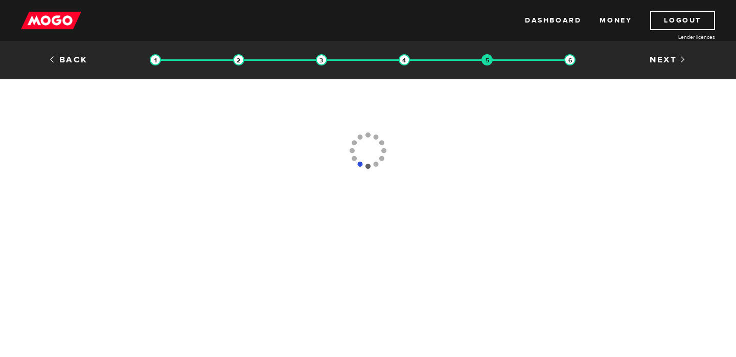
type input "[PHONE_NUMBER]"
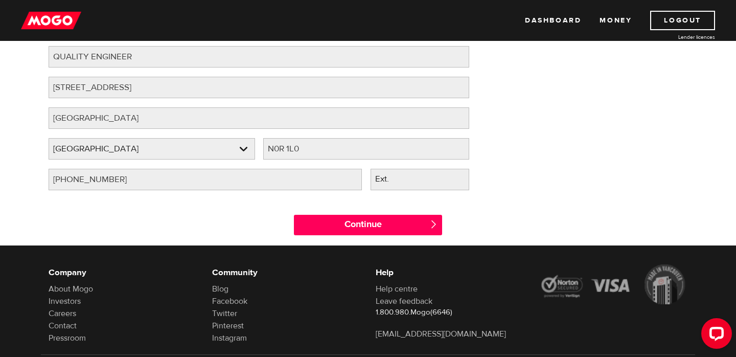
scroll to position [182, 0]
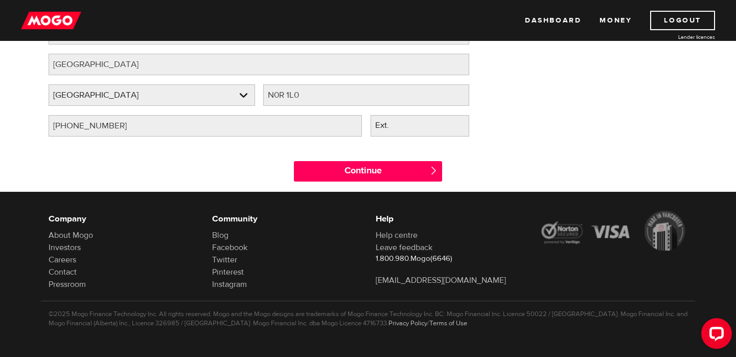
click at [431, 172] on span "" at bounding box center [433, 170] width 9 height 9
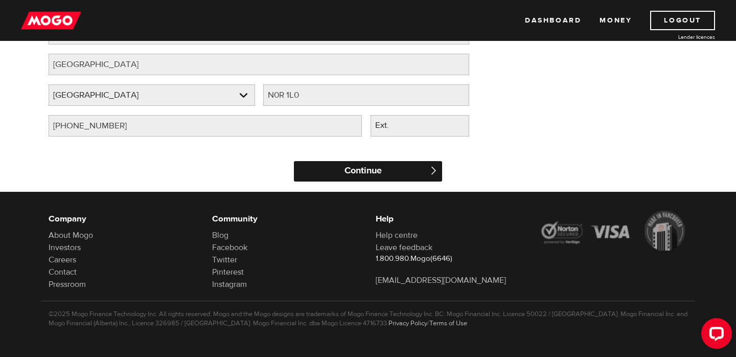
click at [398, 179] on input "Continue" at bounding box center [368, 171] width 148 height 20
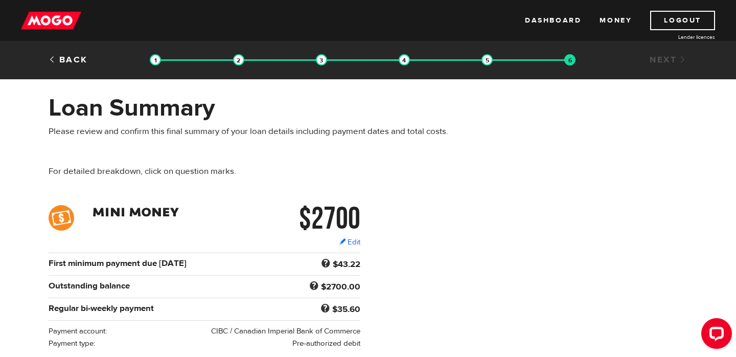
click at [56, 21] on img at bounding box center [51, 20] width 60 height 19
